Goal: Information Seeking & Learning: Check status

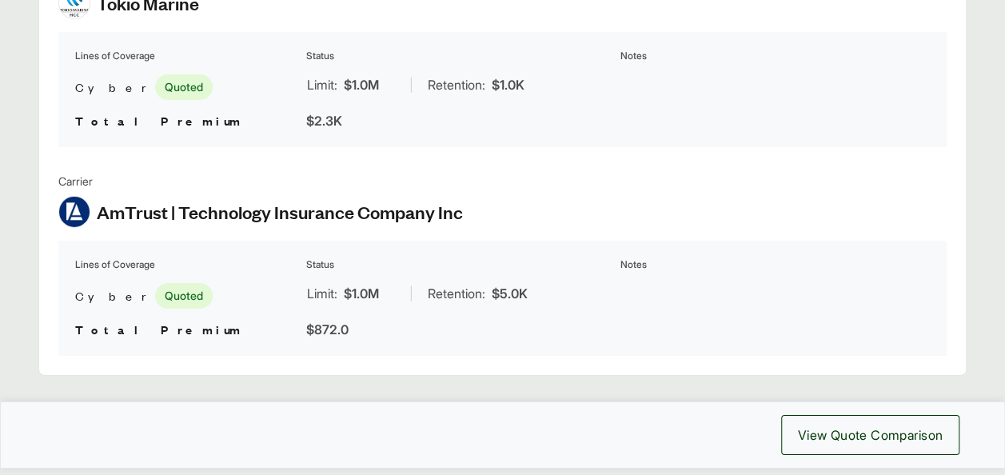
scroll to position [2597, 0]
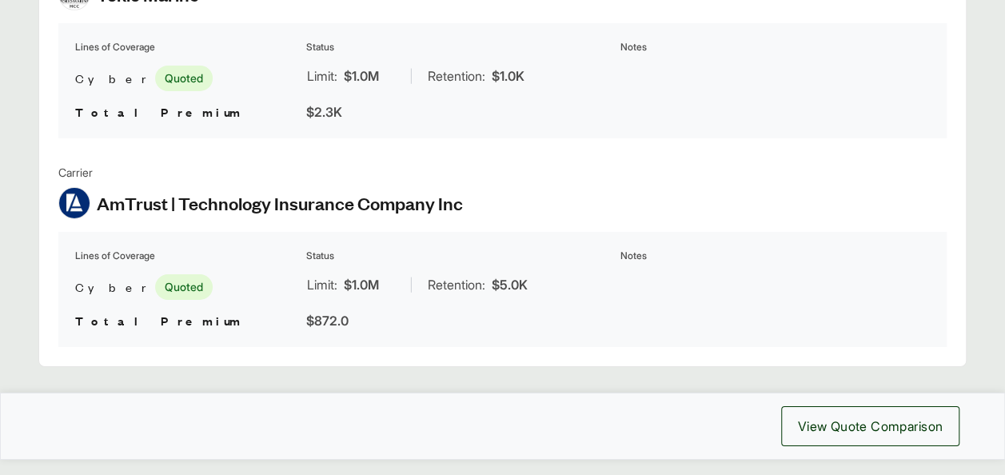
click at [319, 313] on span "$872.0" at bounding box center [327, 321] width 42 height 16
click at [755, 267] on td at bounding box center [775, 287] width 311 height 40
click at [294, 268] on div "Cyber Quoted" at bounding box center [188, 287] width 226 height 38
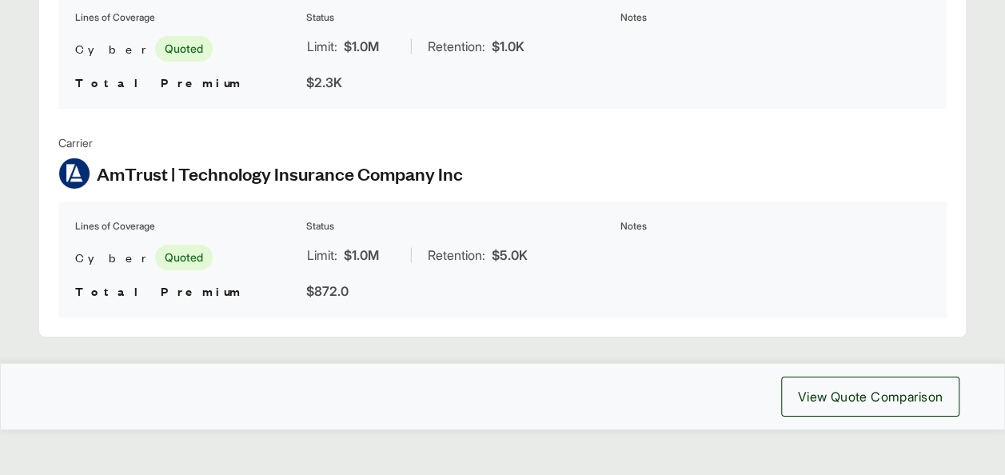
click at [119, 282] on span "Total Premium" at bounding box center [159, 290] width 168 height 17
drag, startPoint x: 370, startPoint y: 256, endPoint x: 322, endPoint y: 245, distance: 49.3
click at [322, 245] on td "Limit: $1.0M | Retention: $5.0K" at bounding box center [461, 258] width 311 height 40
click at [322, 246] on span "Limit:" at bounding box center [322, 255] width 30 height 19
click at [621, 218] on th "Notes" at bounding box center [775, 226] width 311 height 16
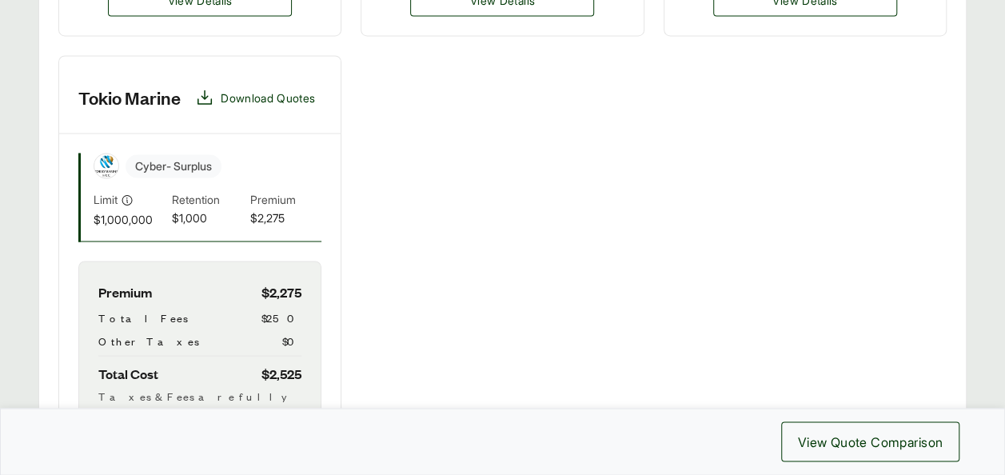
scroll to position [1248, 0]
click at [587, 70] on div "At-Bay Download Quotes Cyber - Surplus Limit $1,000,000 Retention $5,000 Premiu…" at bounding box center [502, 0] width 889 height 1076
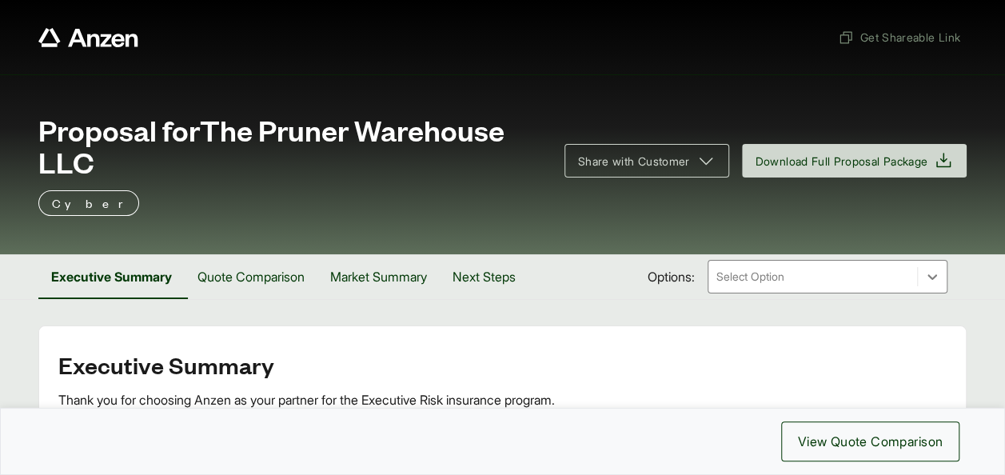
scroll to position [2540, 0]
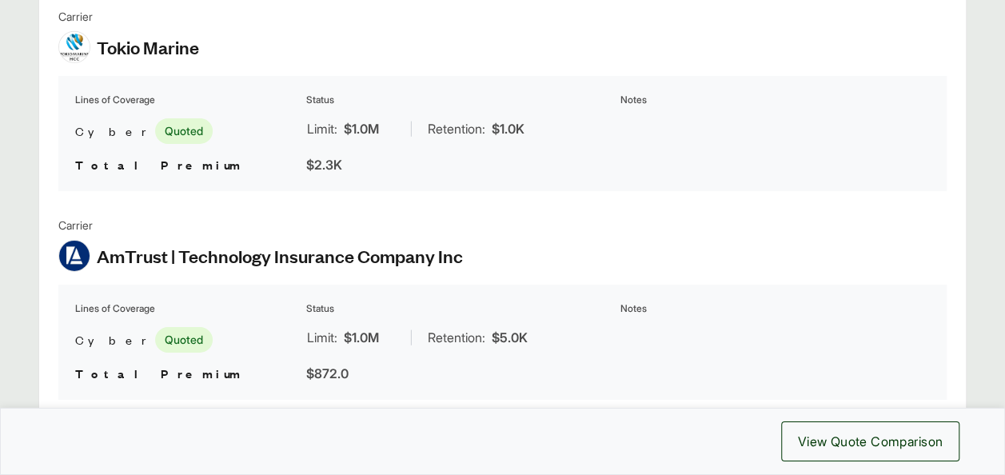
click at [399, 285] on table "Lines of Coverage Status Notes Cyber Quoted Limit: $1.0M | Retention: $5.0K Tot…" at bounding box center [502, 342] width 889 height 115
click at [262, 338] on div "Cyber Quoted" at bounding box center [188, 340] width 226 height 38
click at [394, 328] on div "Limit: $1.0M" at bounding box center [351, 337] width 88 height 19
click at [170, 244] on span "AmTrust | Technology Insurance Company Inc" at bounding box center [280, 256] width 366 height 24
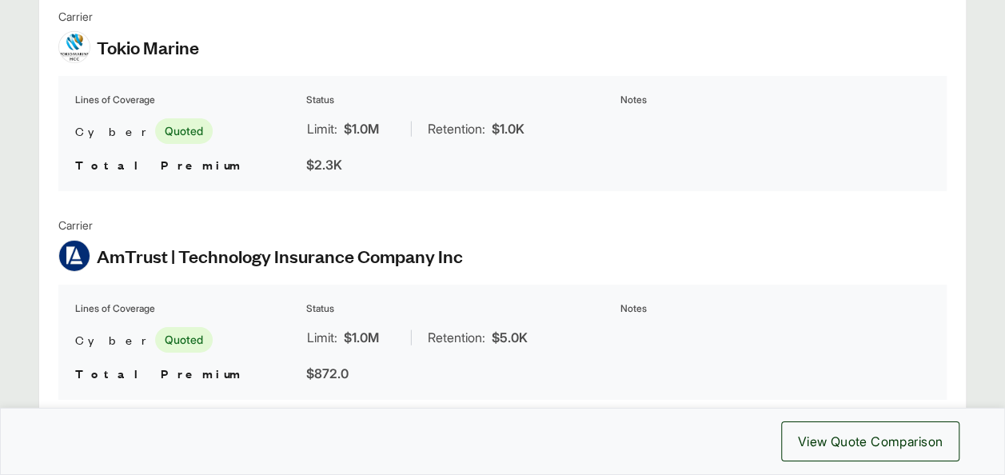
click at [341, 328] on div "Limit: $1.0M" at bounding box center [351, 337] width 88 height 19
click at [450, 341] on td "Limit: $1.0M | Retention: $5.0K" at bounding box center [461, 340] width 311 height 40
click at [582, 329] on td "Retention: $5.0K" at bounding box center [519, 337] width 195 height 21
click at [453, 320] on td "Limit: $1.0M | Retention: $5.0K" at bounding box center [461, 340] width 311 height 40
click at [74, 241] on img at bounding box center [74, 256] width 30 height 30
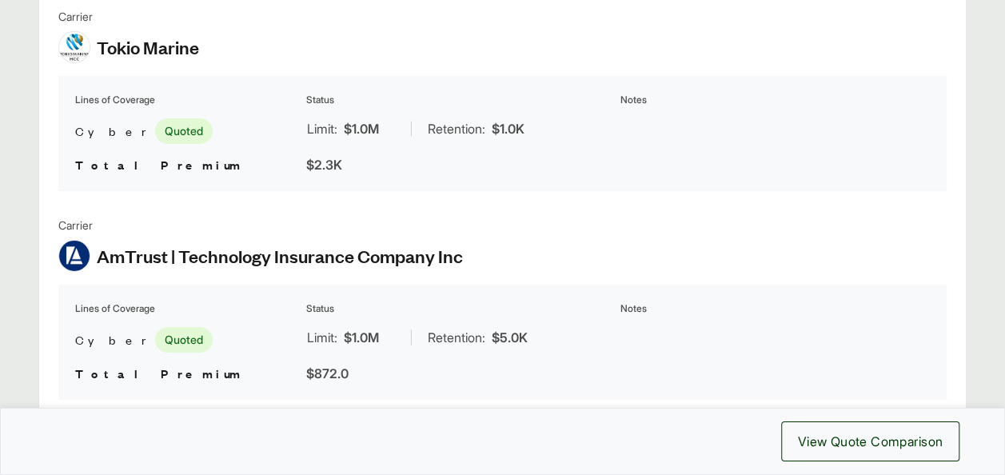
click at [361, 244] on span "AmTrust | Technology Insurance Company Inc" at bounding box center [280, 256] width 366 height 24
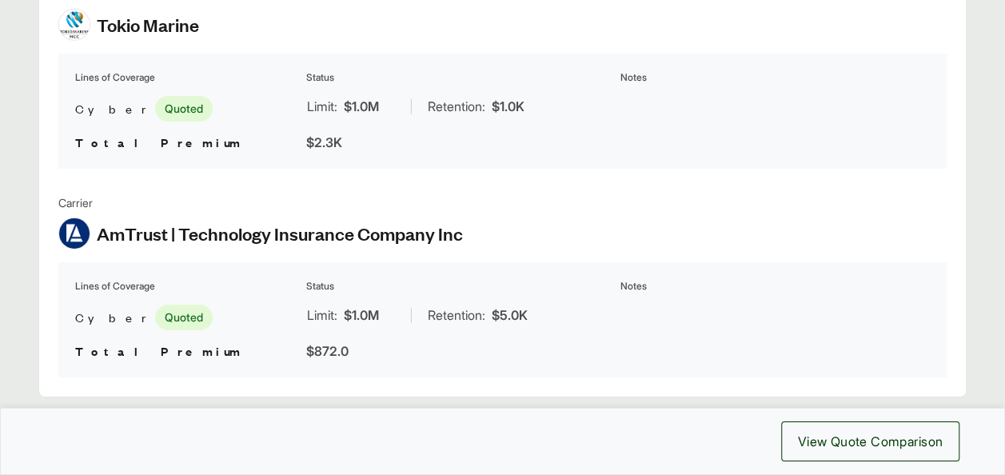
scroll to position [2577, 0]
